Goal: Entertainment & Leisure: Consume media (video, audio)

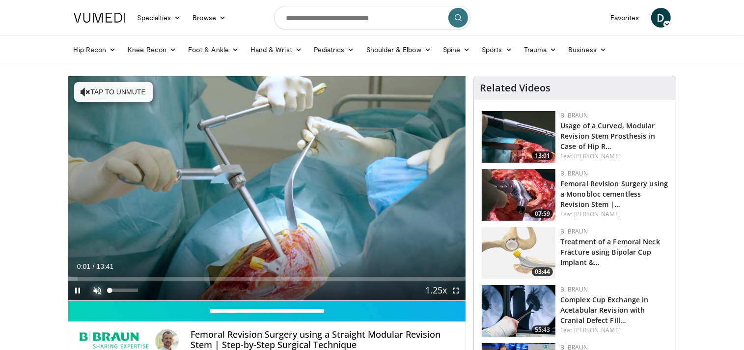
click at [95, 286] on span "Video Player" at bounding box center [98, 290] width 20 height 20
click at [456, 287] on span "Video Player" at bounding box center [456, 290] width 20 height 20
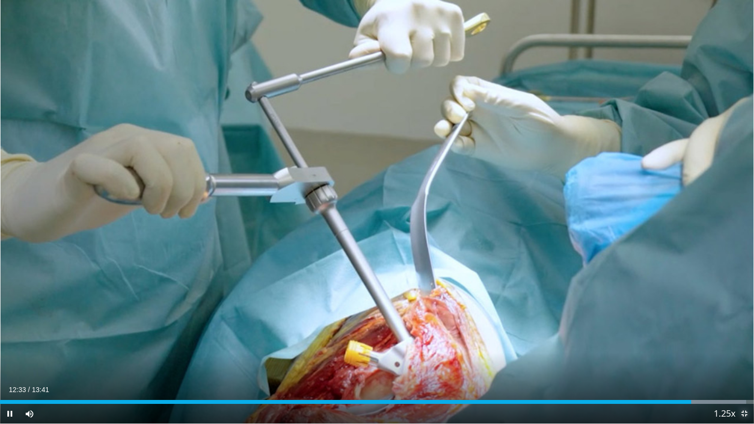
click at [743, 349] on span "Video Player" at bounding box center [745, 414] width 20 height 20
